Goal: Transaction & Acquisition: Purchase product/service

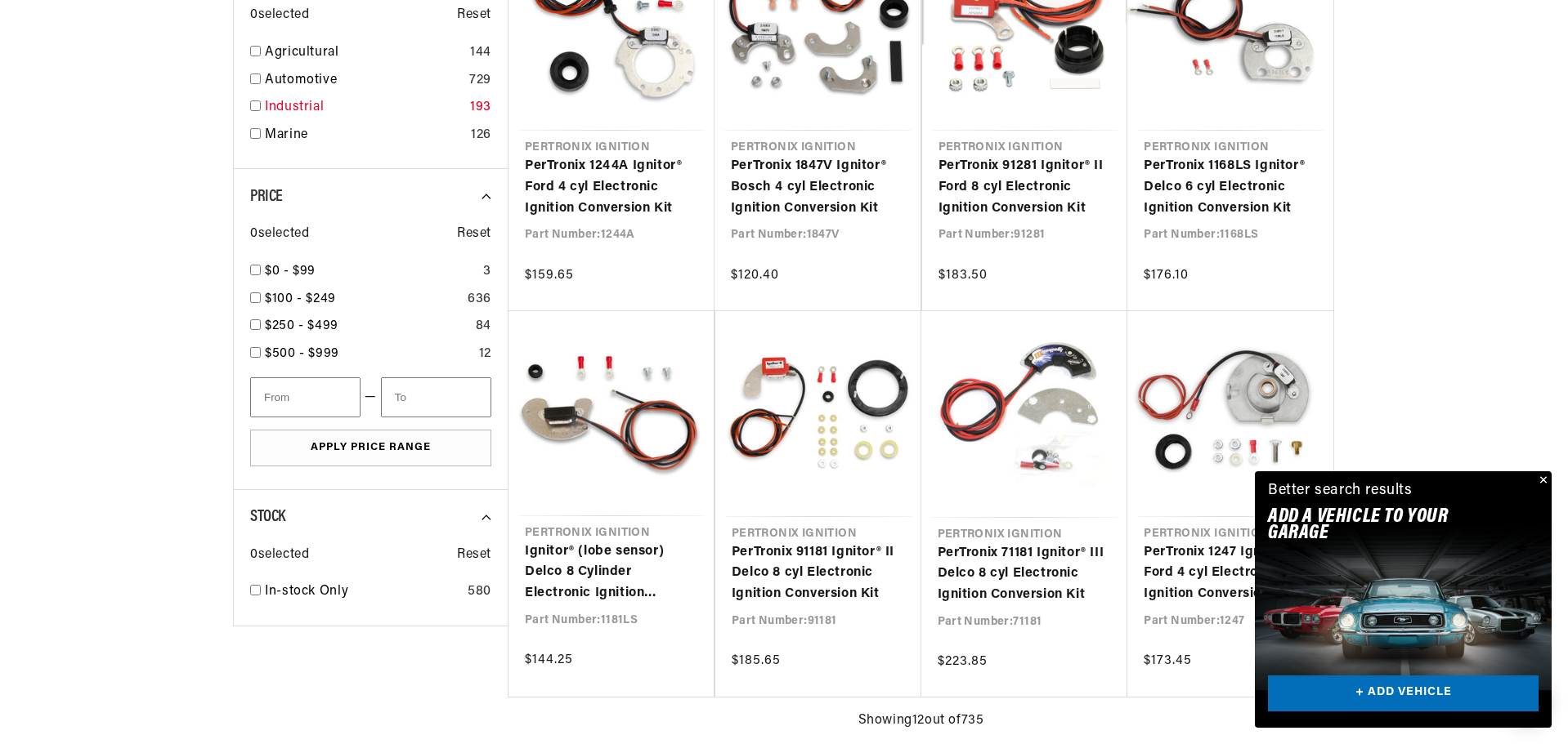
scroll to position [0, 916]
click at [250, 139] on input "checkbox" at bounding box center [255, 134] width 10 height 10
checkbox input "true"
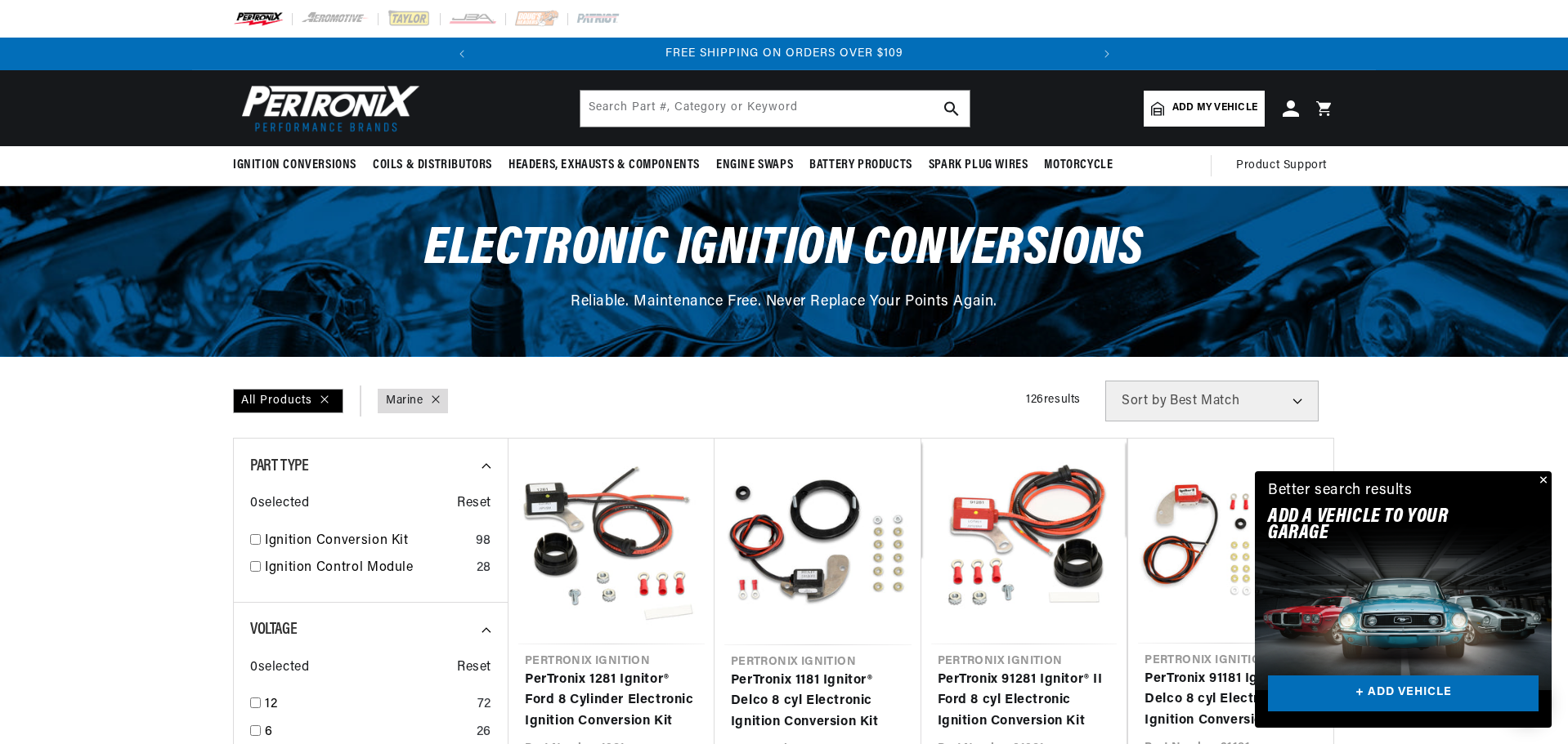
click at [1537, 471] on button "Close" at bounding box center [1542, 481] width 19 height 19
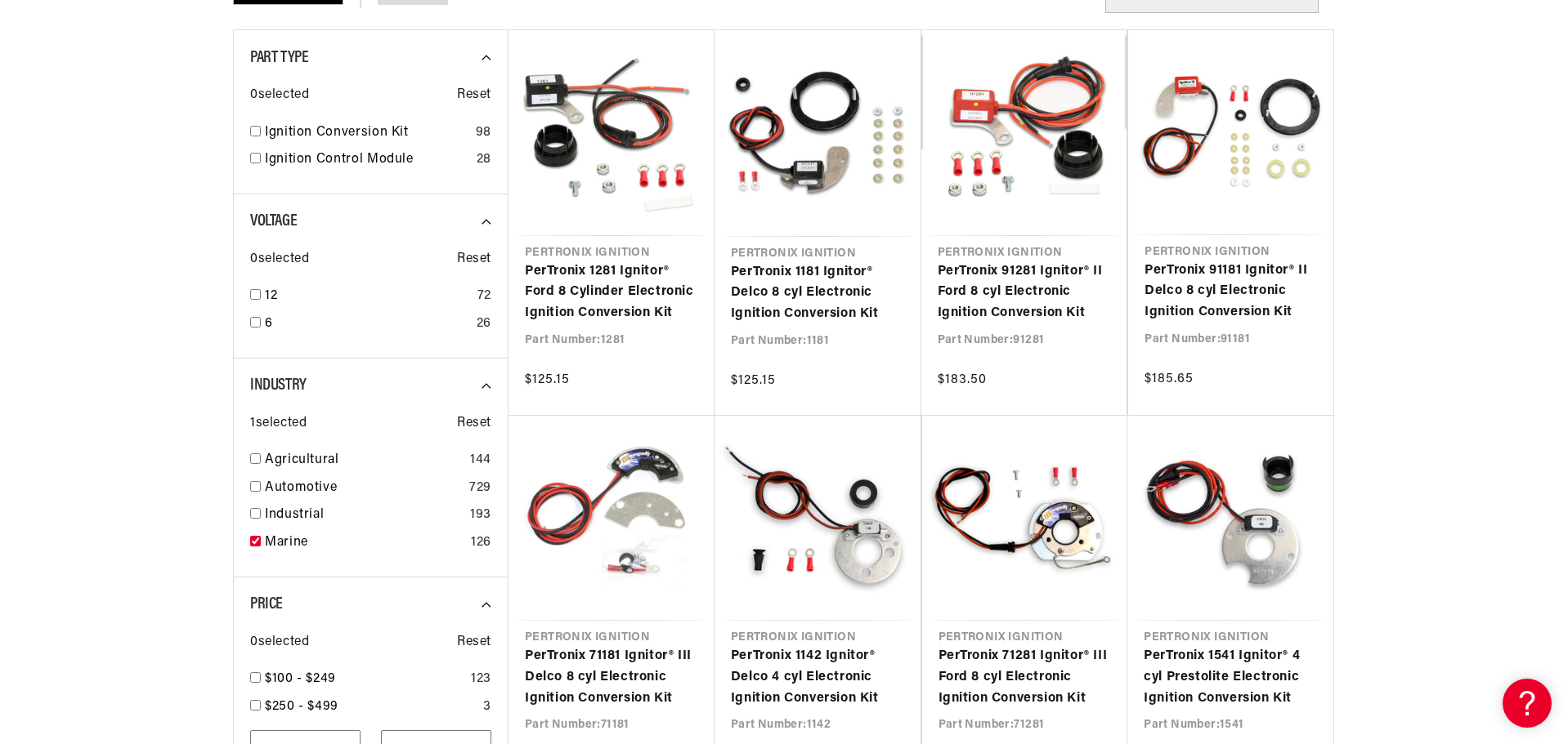
scroll to position [0, 916]
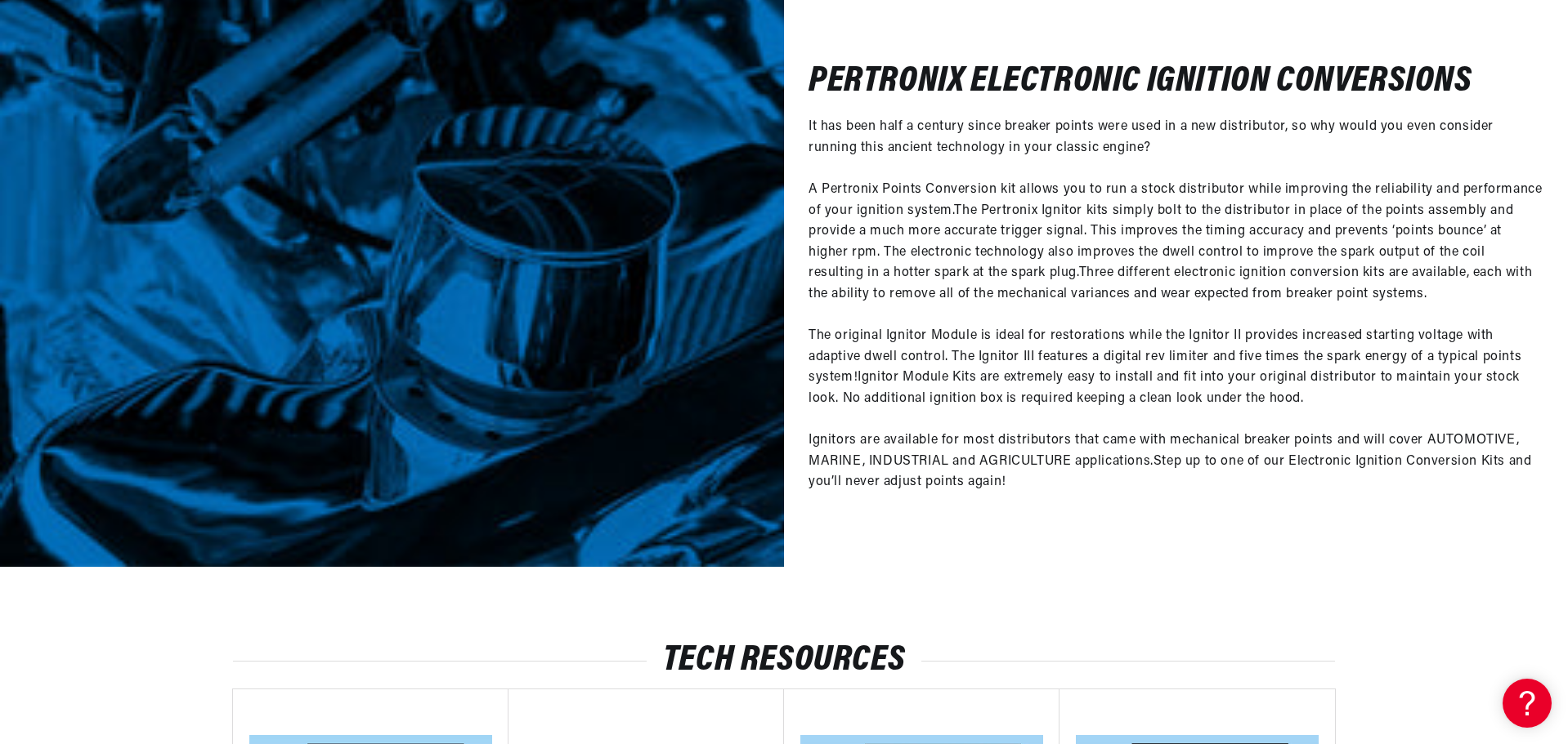
scroll to position [0, 916]
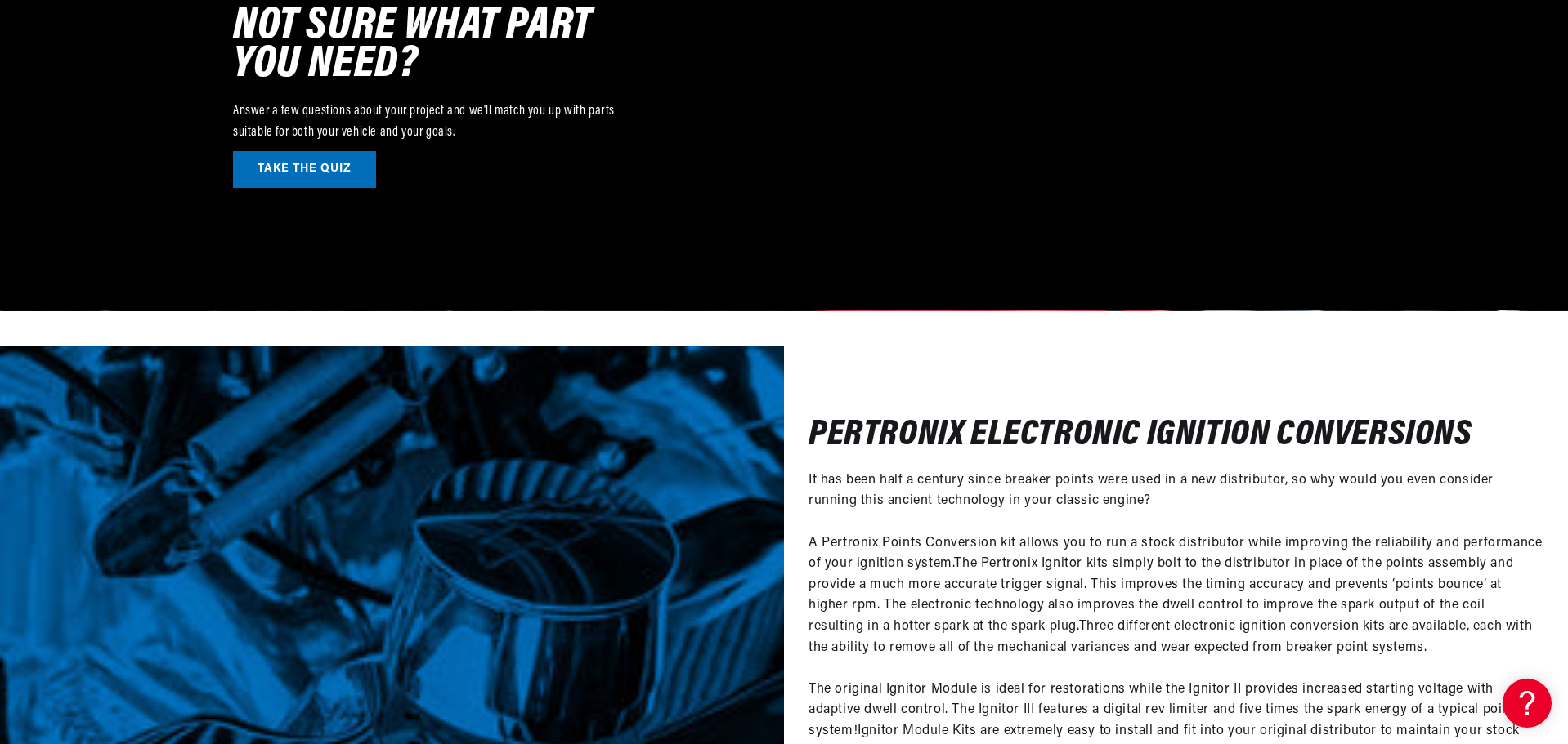
scroll to position [5638, 0]
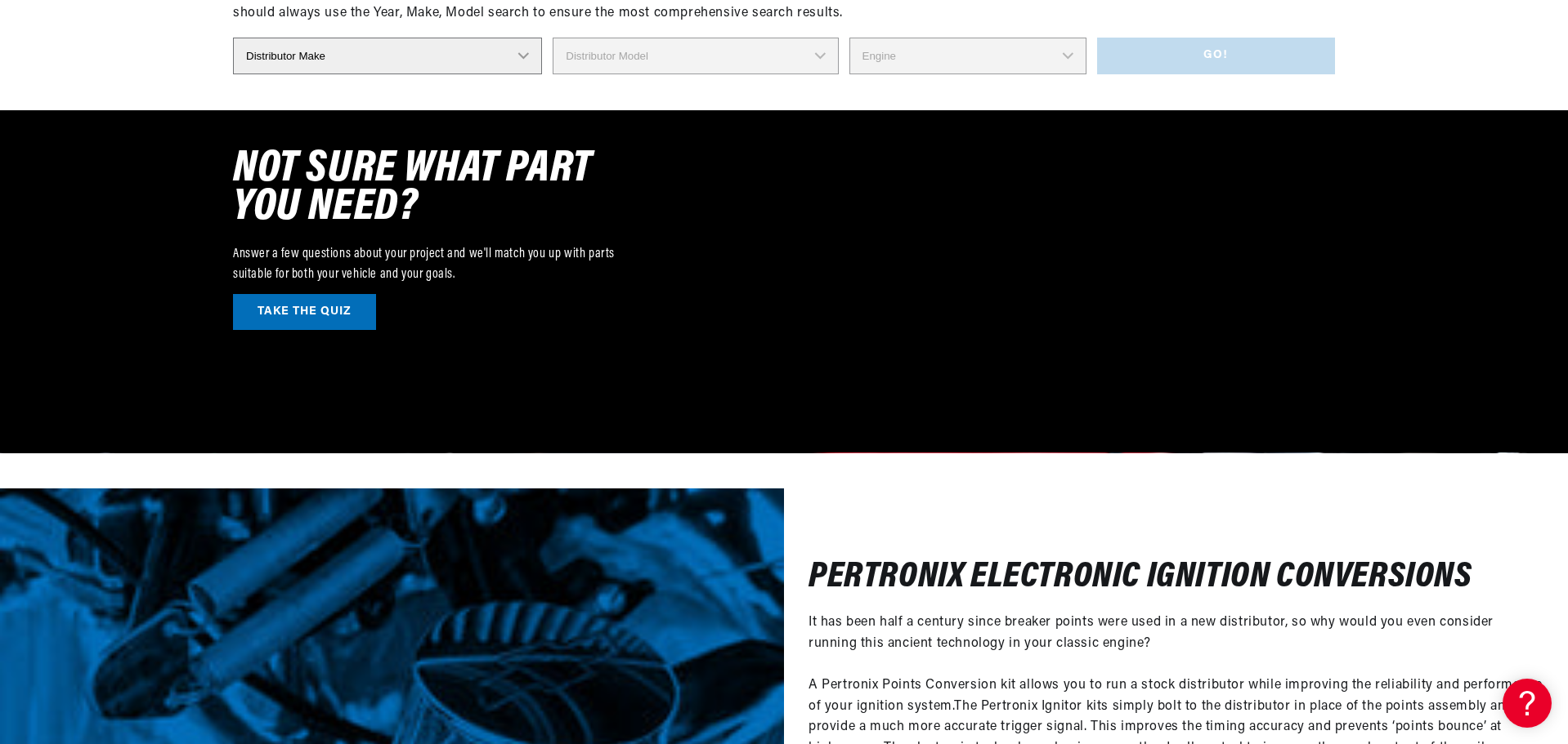
scroll to position [6783, 0]
